Goal: Task Accomplishment & Management: Complete application form

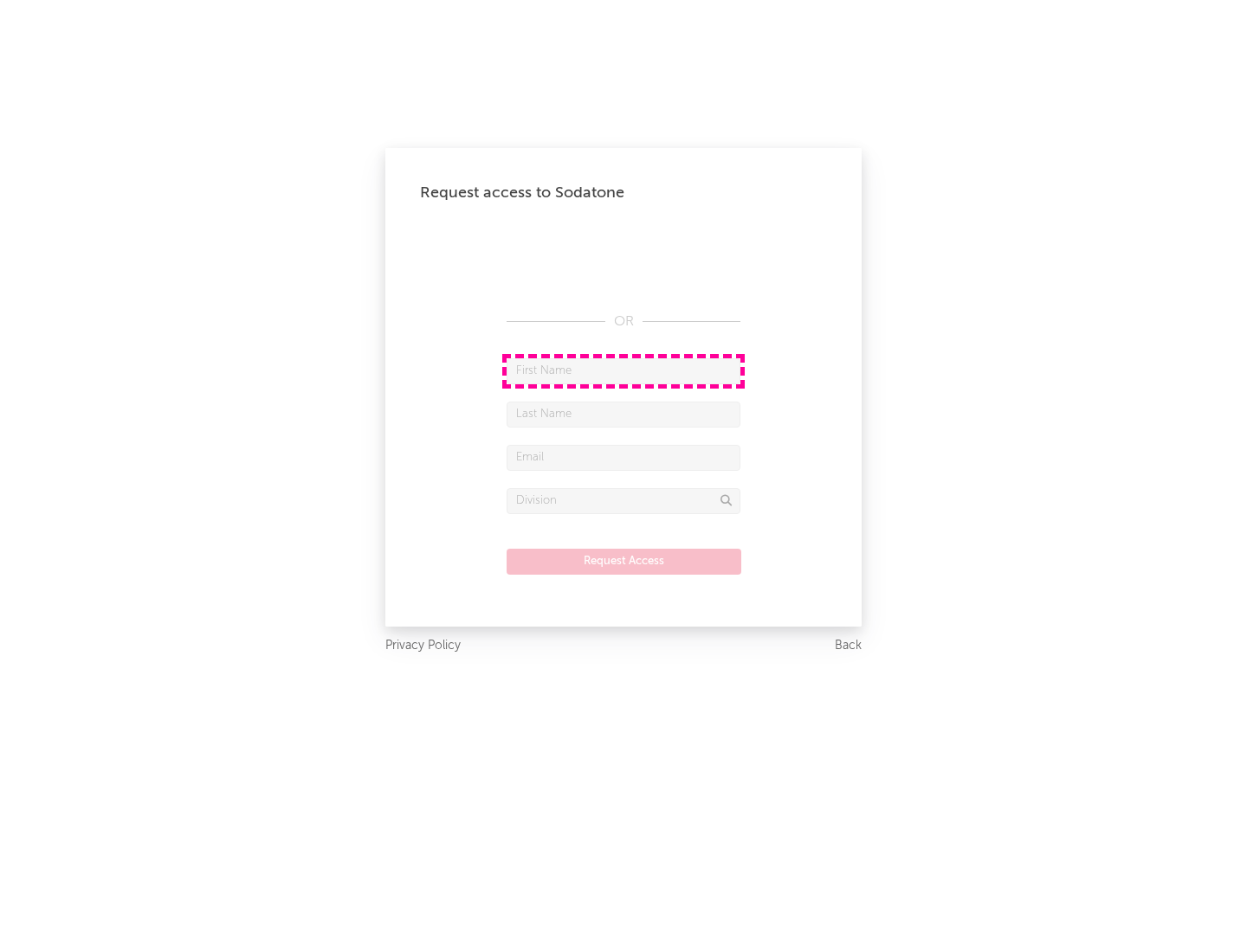
click at [623, 370] on input "text" at bounding box center [623, 371] width 234 height 26
type input "[PERSON_NAME]"
click at [623, 413] on input "text" at bounding box center [623, 414] width 234 height 26
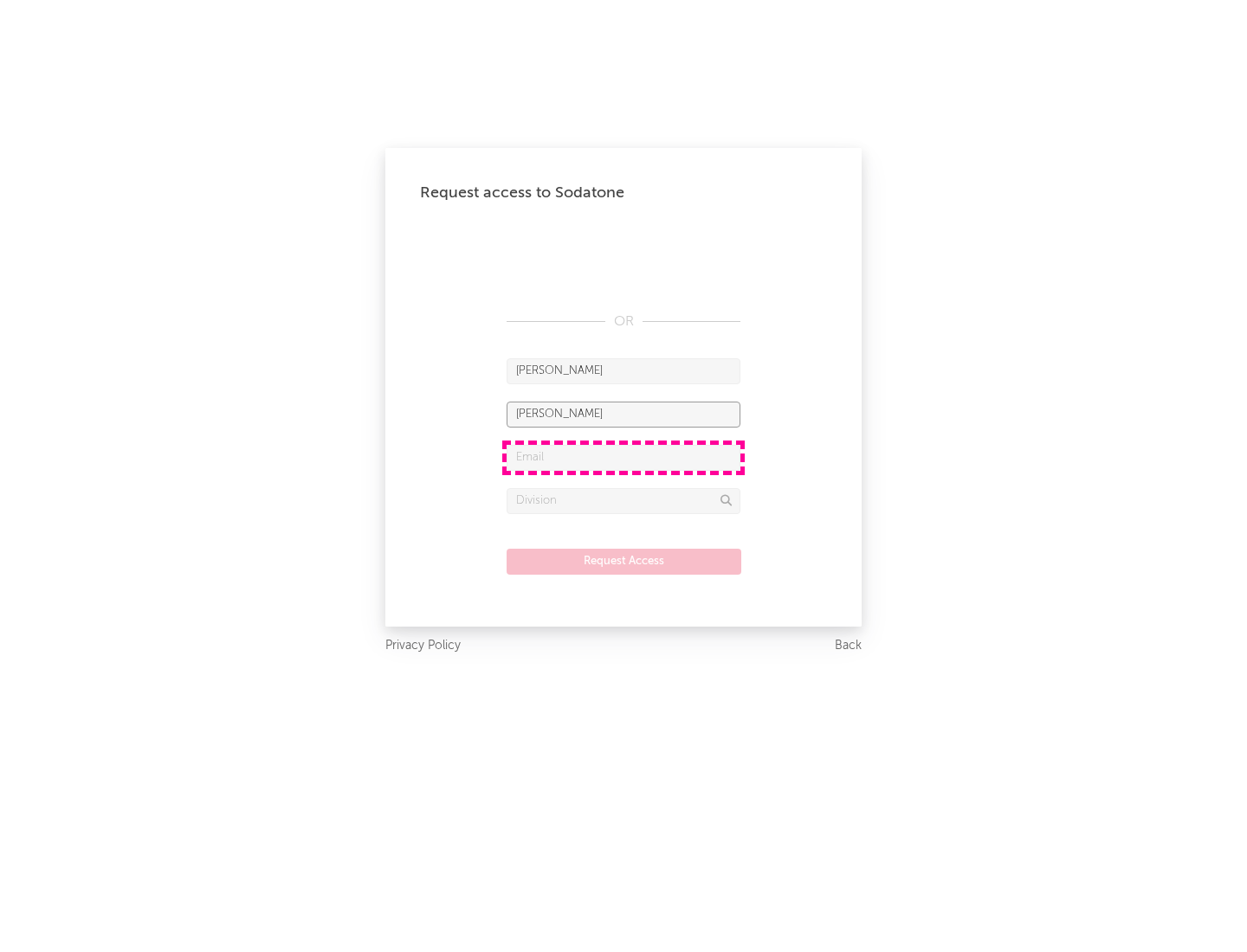
type input "[PERSON_NAME]"
click at [623, 457] on input "text" at bounding box center [623, 458] width 234 height 26
type input "[EMAIL_ADDRESS][DOMAIN_NAME]"
click at [623, 500] on input "text" at bounding box center [623, 501] width 234 height 26
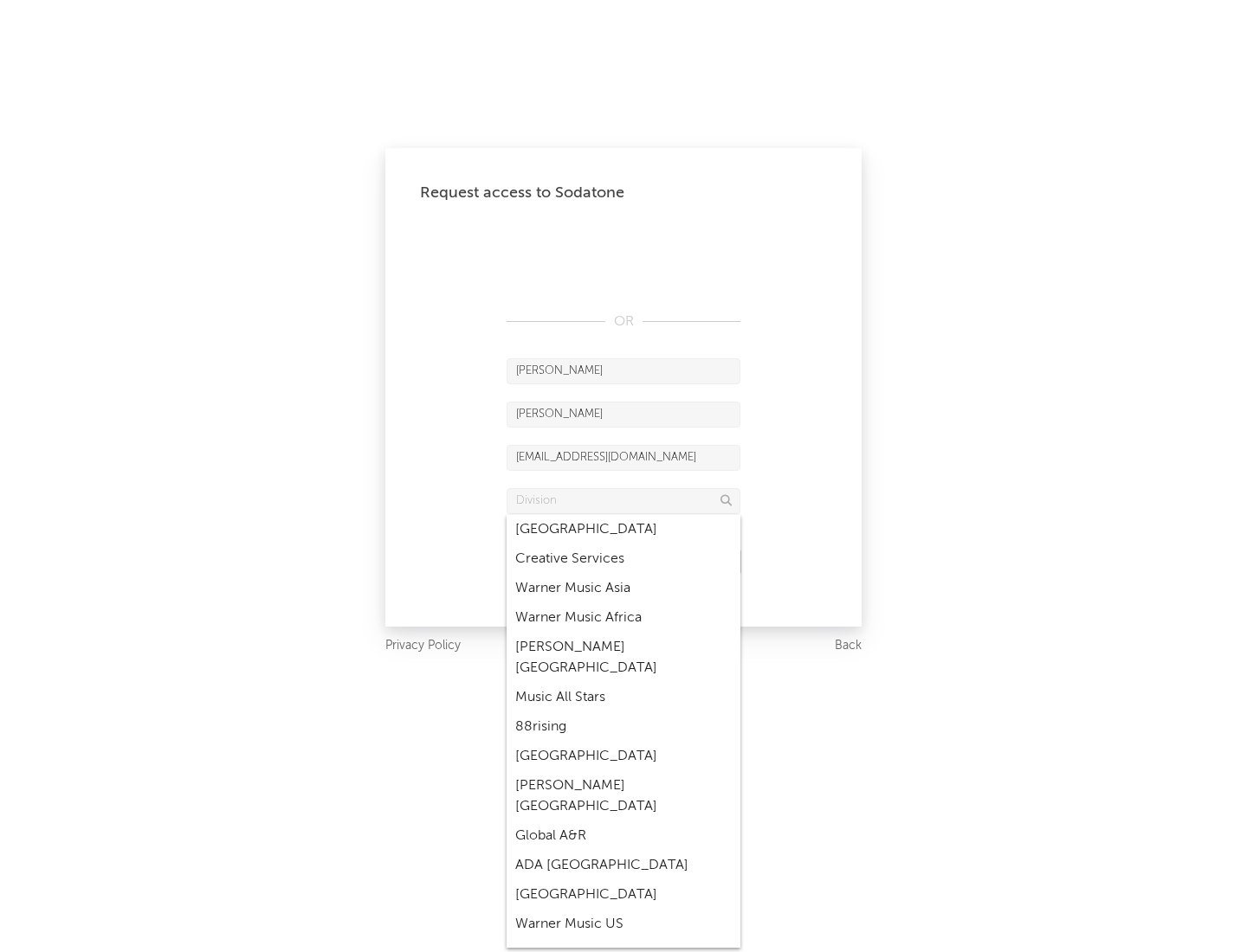
click at [623, 683] on div "Music All Stars" at bounding box center [623, 697] width 234 height 29
type input "Music All Stars"
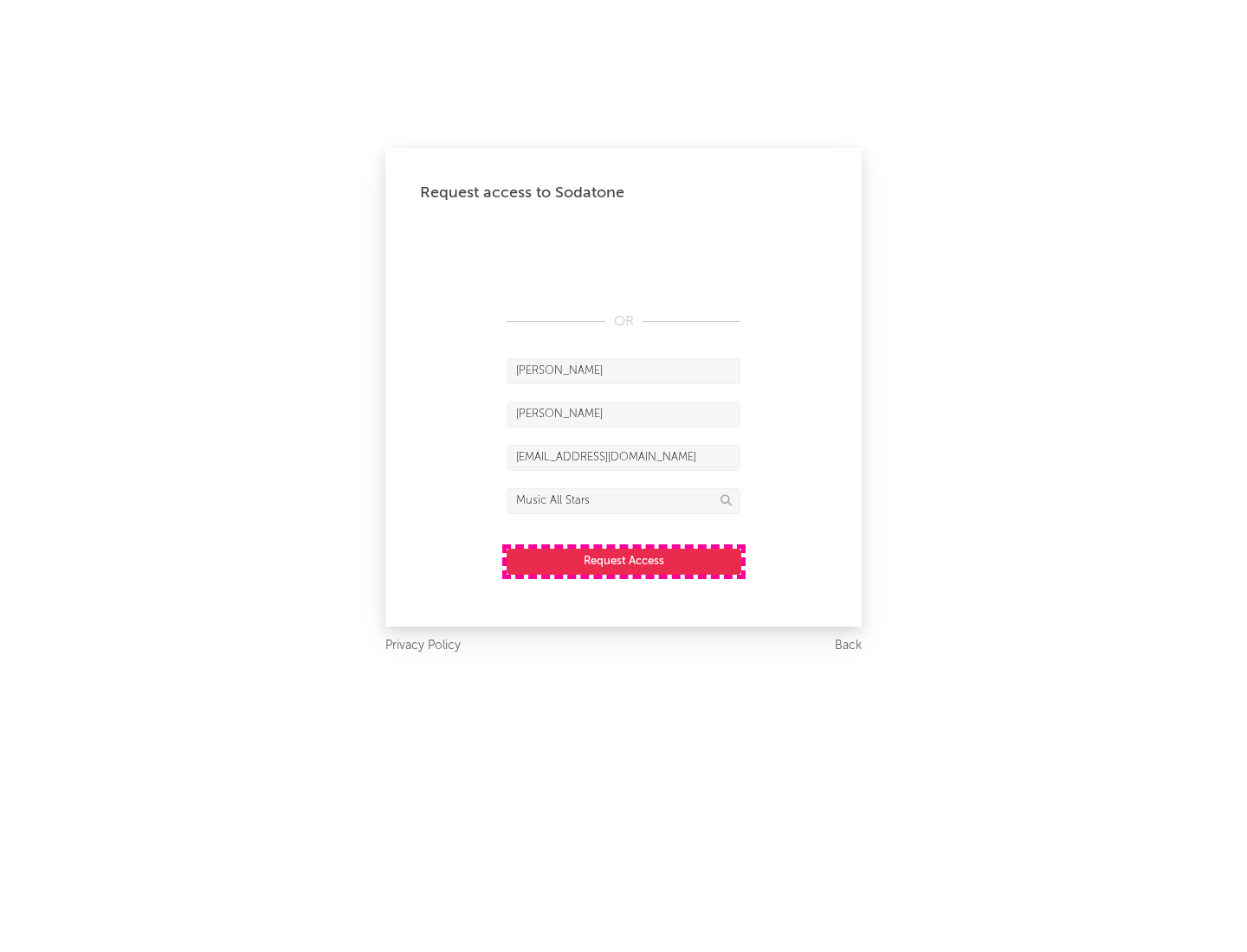
click at [623, 561] on button "Request Access" at bounding box center [623, 562] width 235 height 26
